Goal: Download file/media

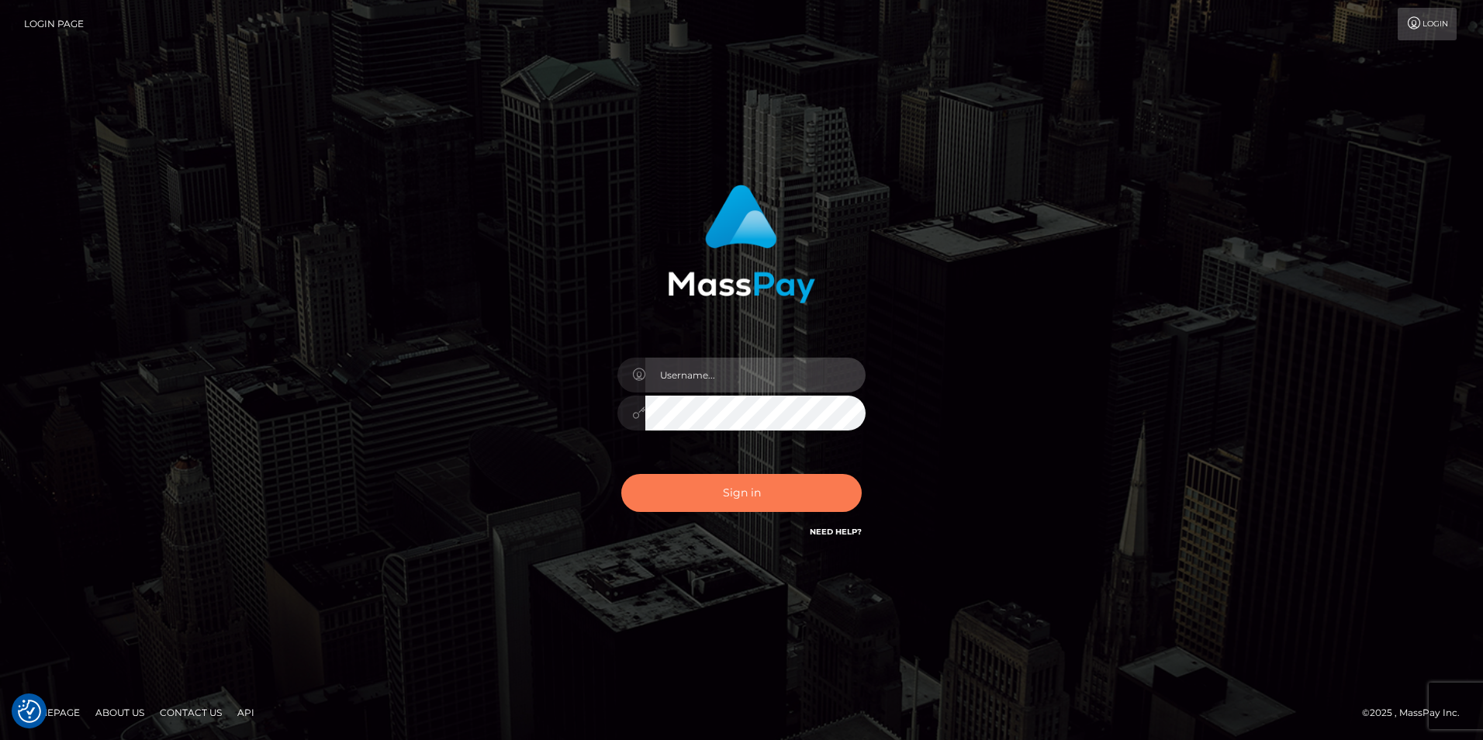
type input "Simone Hayward"
click at [755, 489] on button "Sign in" at bounding box center [741, 493] width 240 height 38
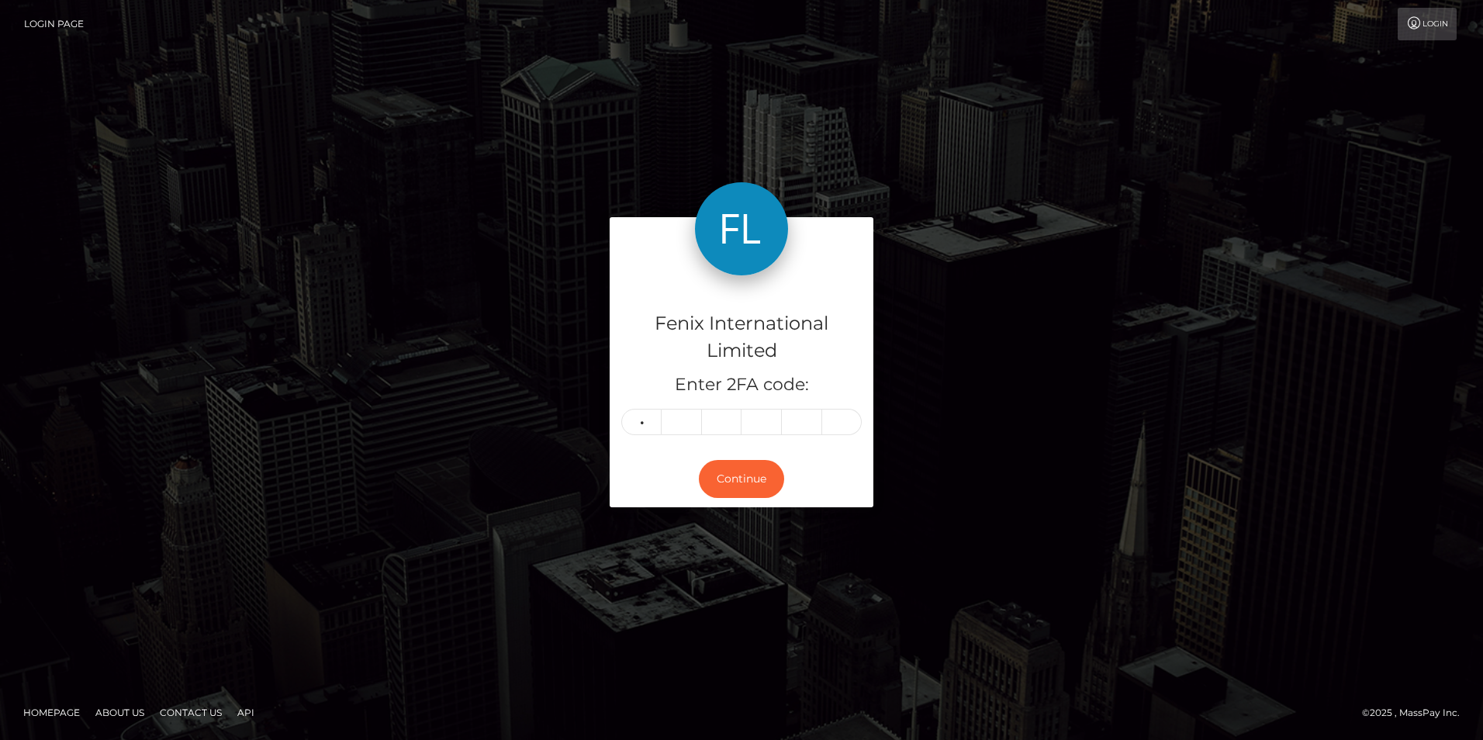
type input "5"
type input "7"
type input "5"
type input "4"
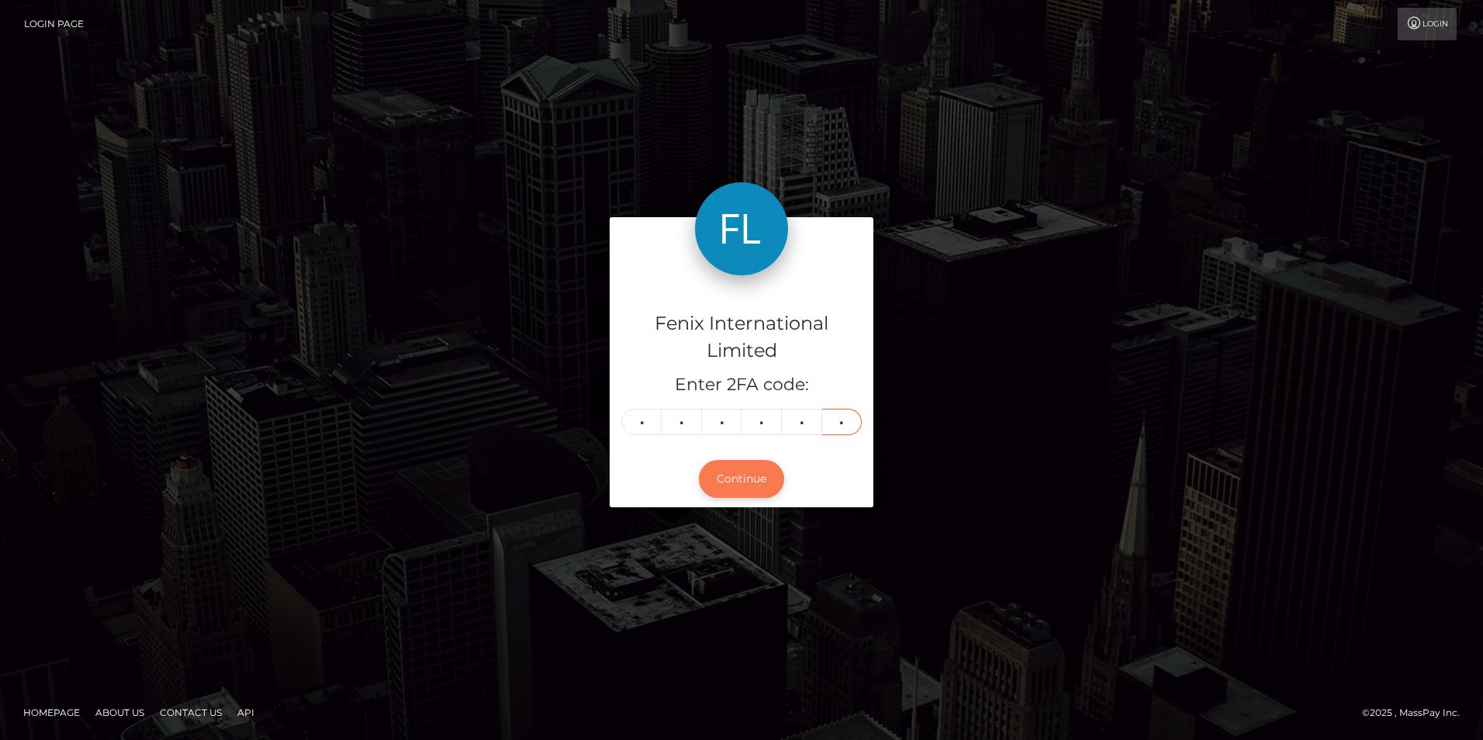
type input "0"
click at [750, 477] on button "Continue" at bounding box center [741, 479] width 85 height 38
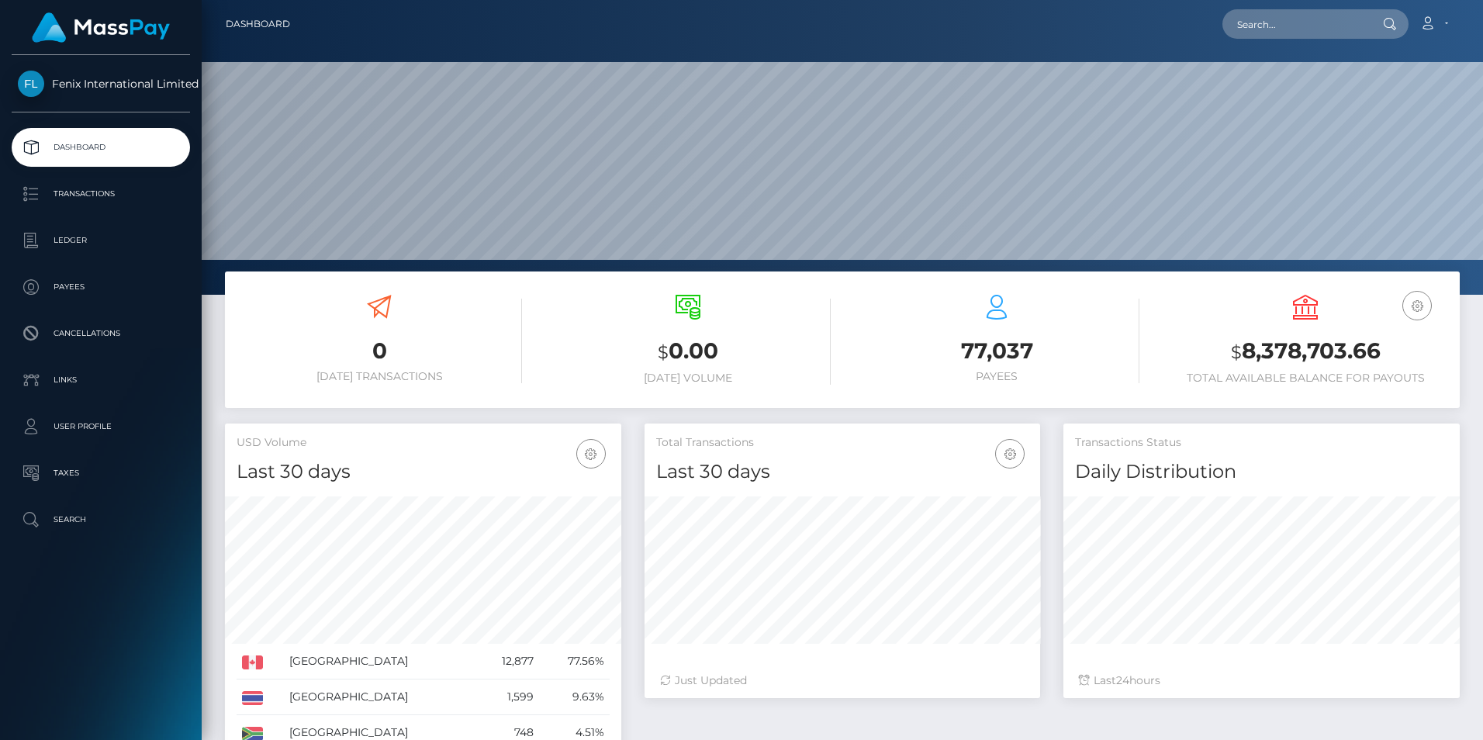
scroll to position [275, 396]
click at [94, 244] on p "Ledger" at bounding box center [101, 240] width 166 height 23
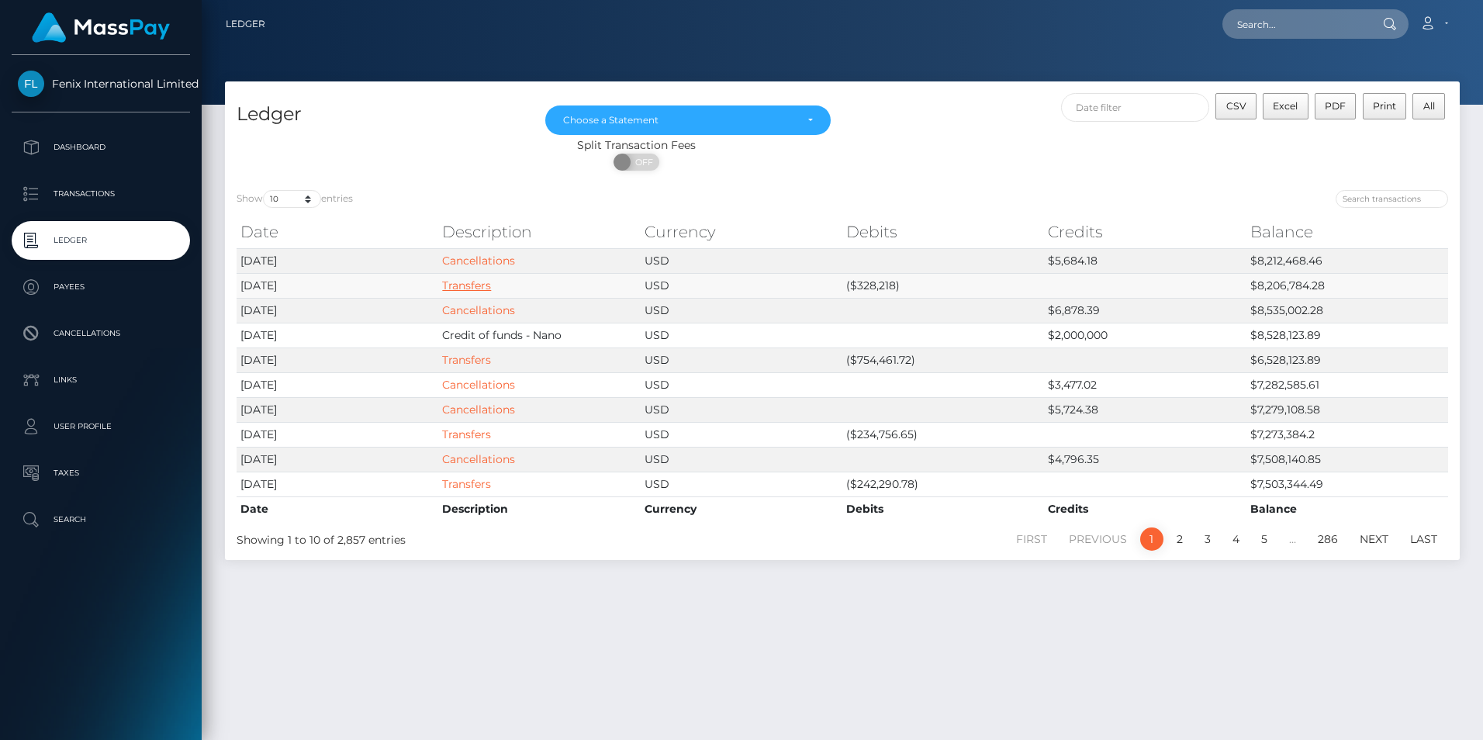
click at [458, 285] on link "Transfers" at bounding box center [466, 285] width 49 height 14
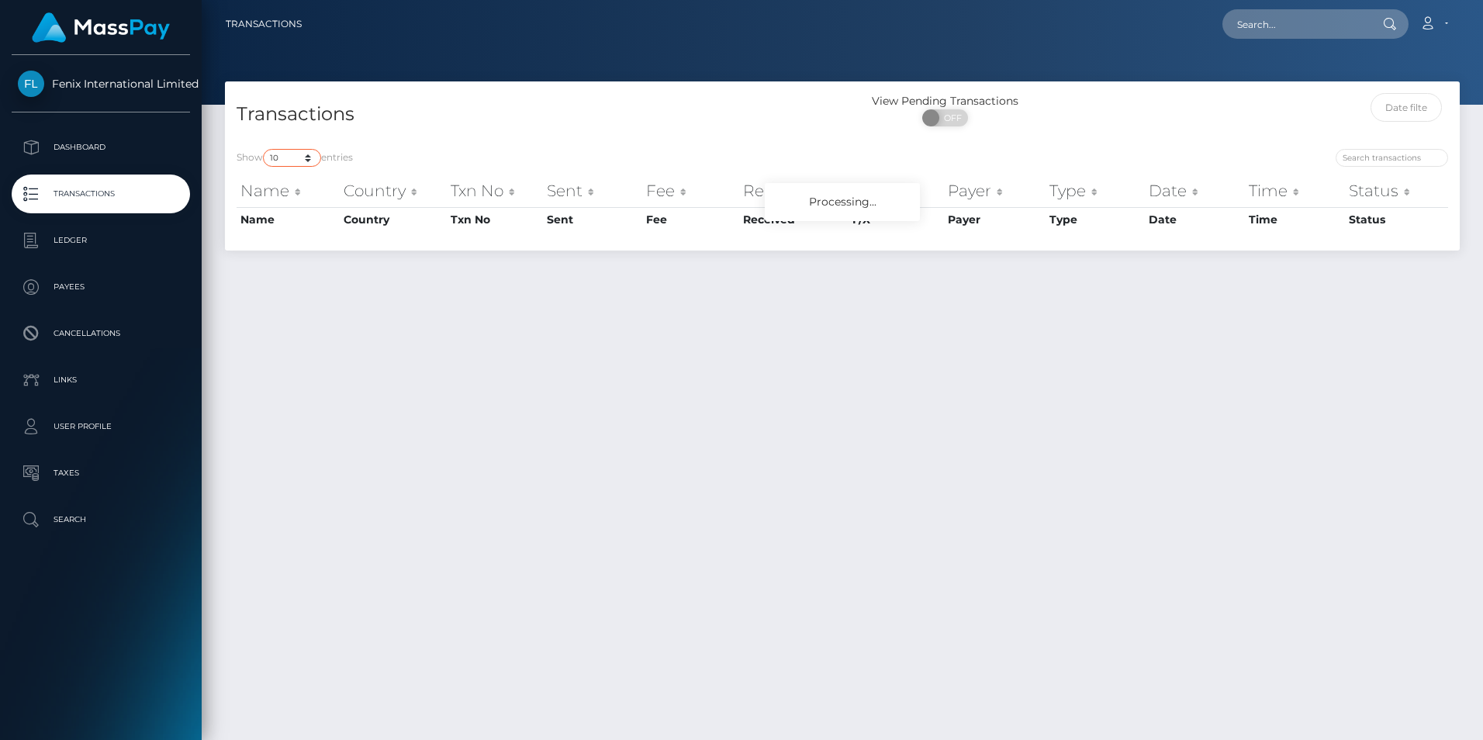
click at [292, 154] on select "10 25 50 100 250 500 1,000 3,500" at bounding box center [292, 158] width 58 height 18
select select "3500"
click at [264, 149] on select "10 25 50 100 250 500 1,000 3,500" at bounding box center [292, 158] width 58 height 18
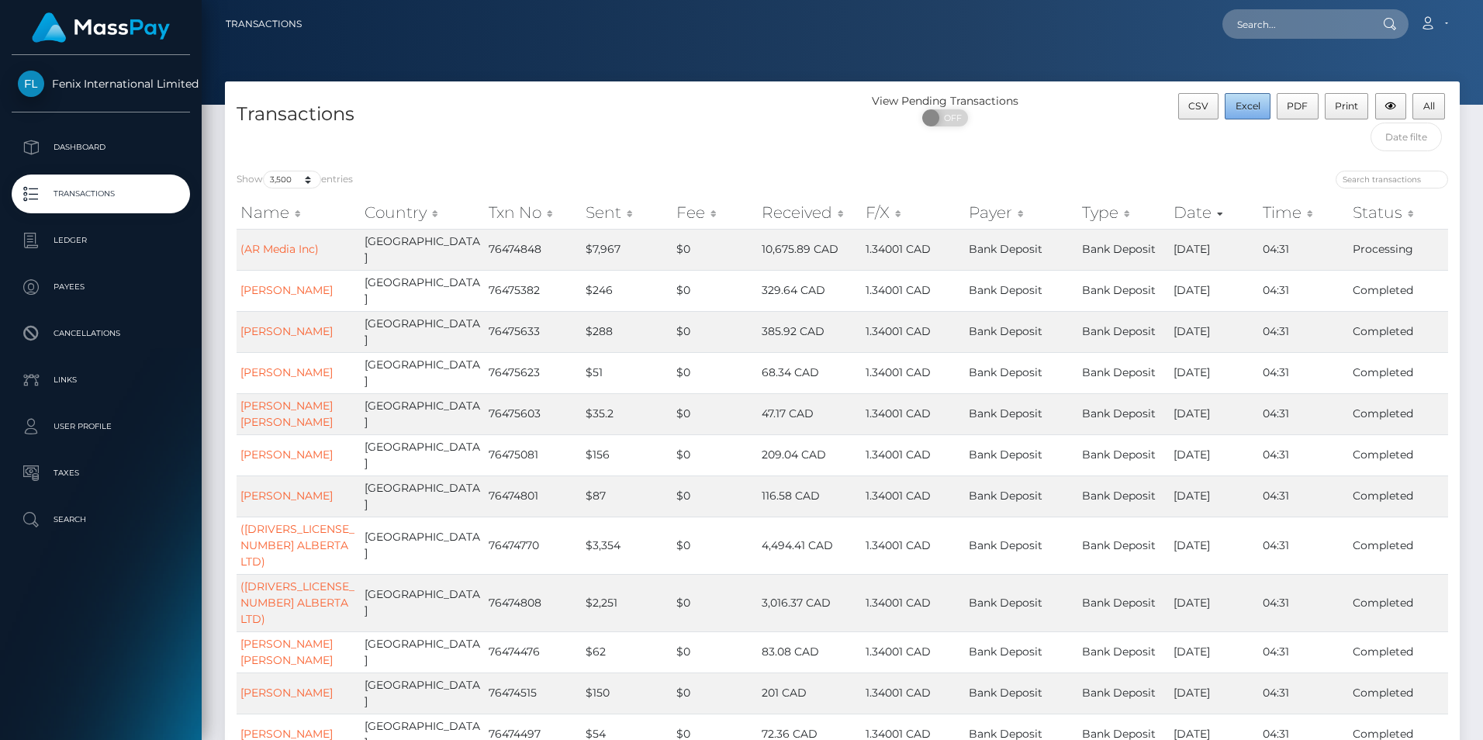
click at [1235, 105] on span "Excel" at bounding box center [1247, 106] width 25 height 12
click at [74, 236] on p "Ledger" at bounding box center [101, 240] width 166 height 23
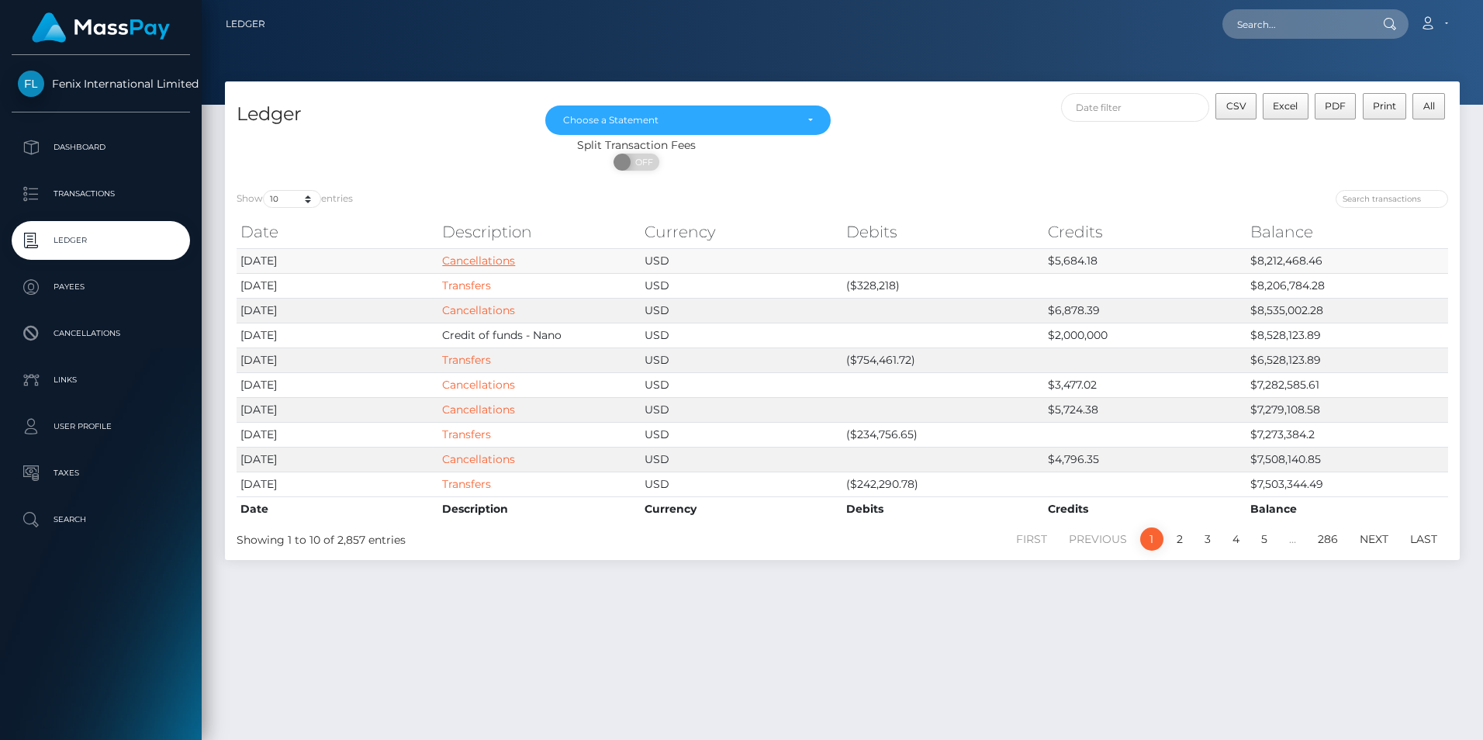
click at [461, 260] on link "Cancellations" at bounding box center [478, 261] width 73 height 14
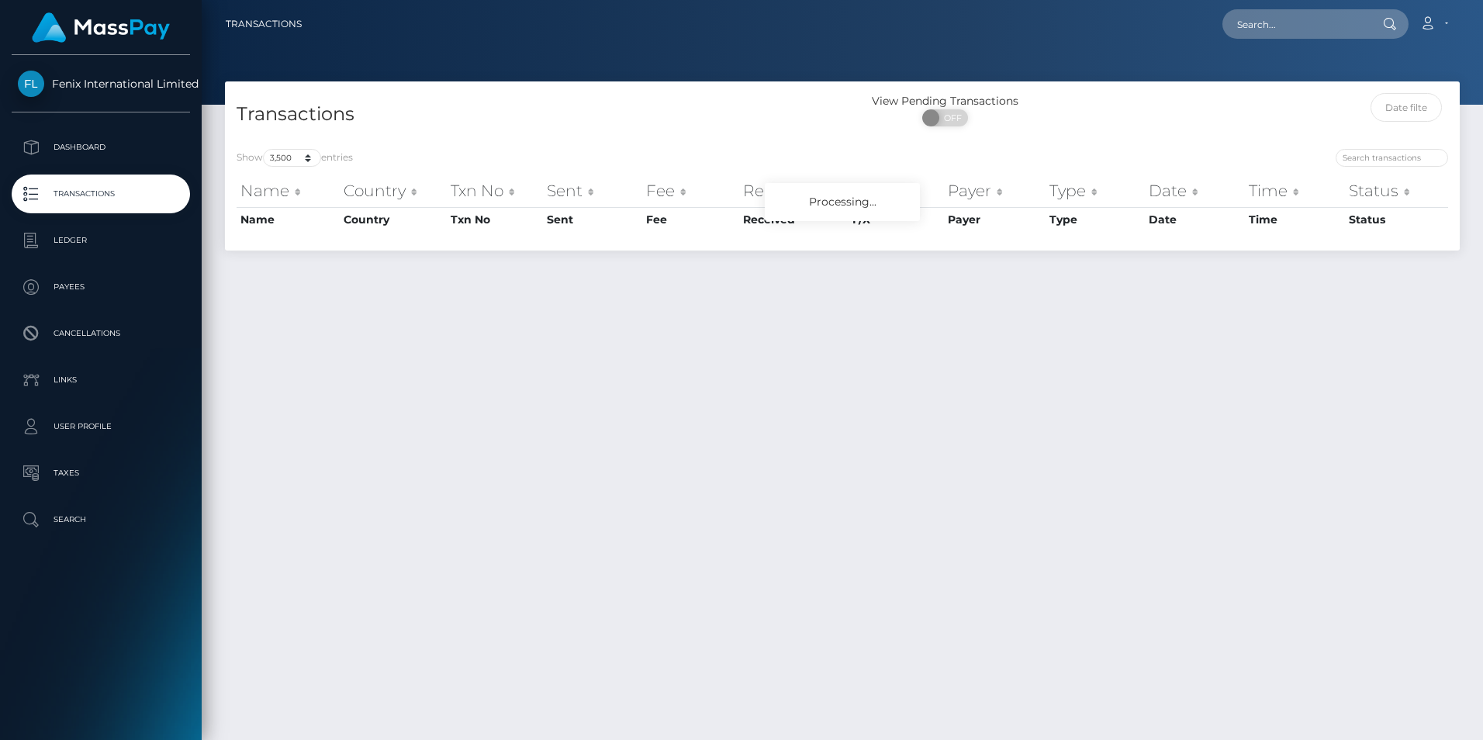
select select "3500"
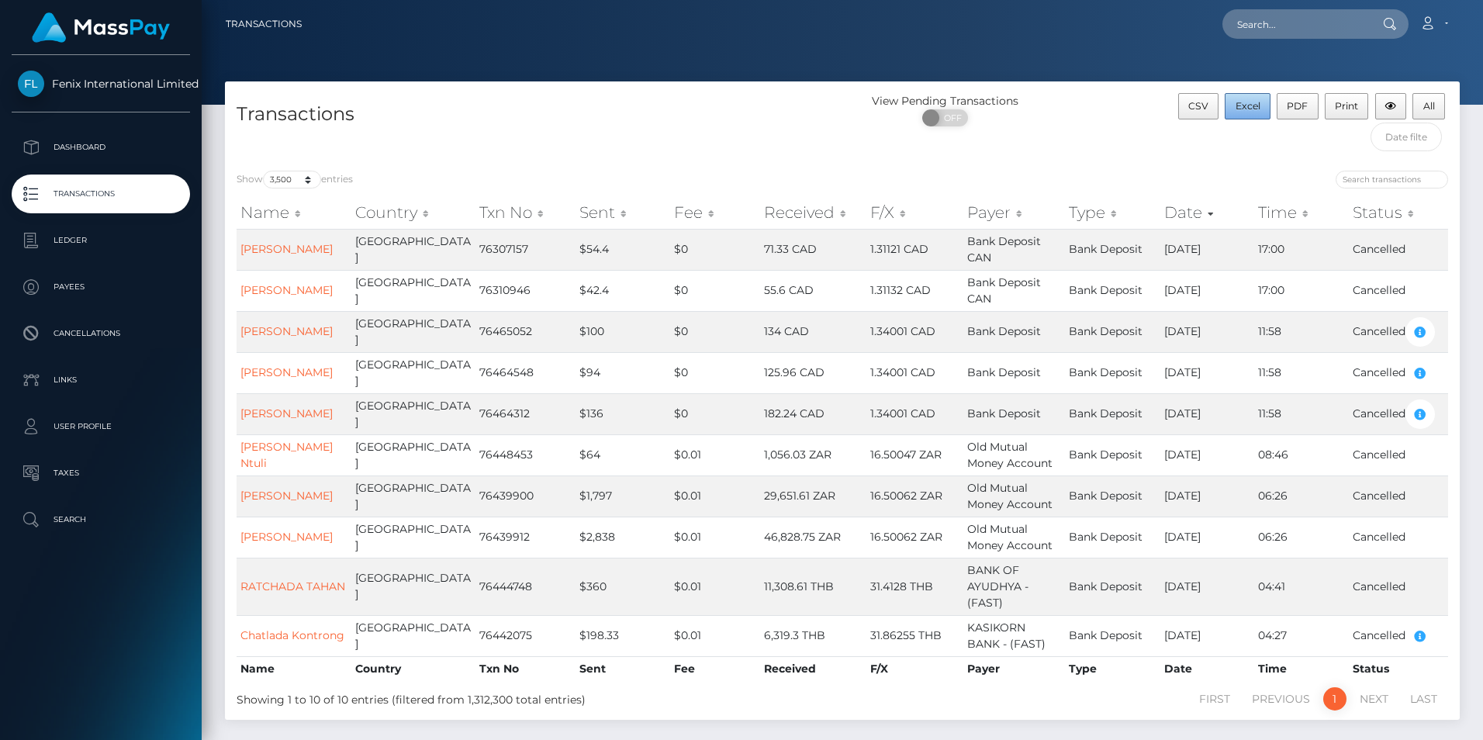
click at [1245, 110] on span "Excel" at bounding box center [1247, 106] width 25 height 12
click at [74, 242] on p "Ledger" at bounding box center [101, 240] width 166 height 23
